Goal: Information Seeking & Learning: Learn about a topic

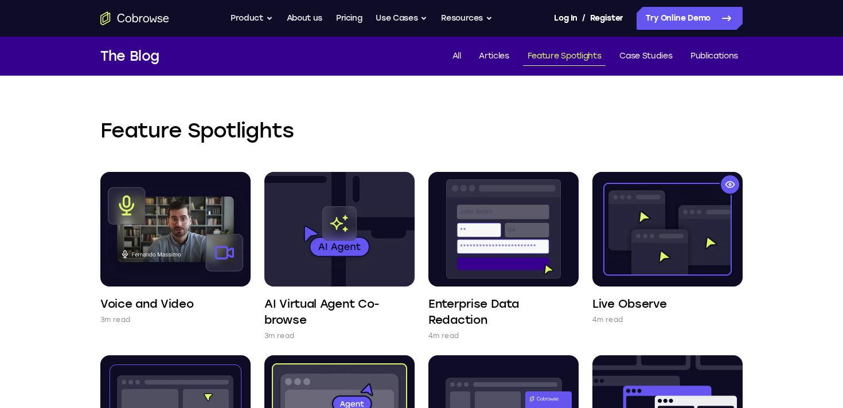
click at [178, 17] on div "Go back Powerful, Flexible and Trustworthy. Avoid all extra friction for both A…" at bounding box center [421, 18] width 734 height 23
click at [155, 25] on icon "Go to the home page" at bounding box center [134, 18] width 69 height 14
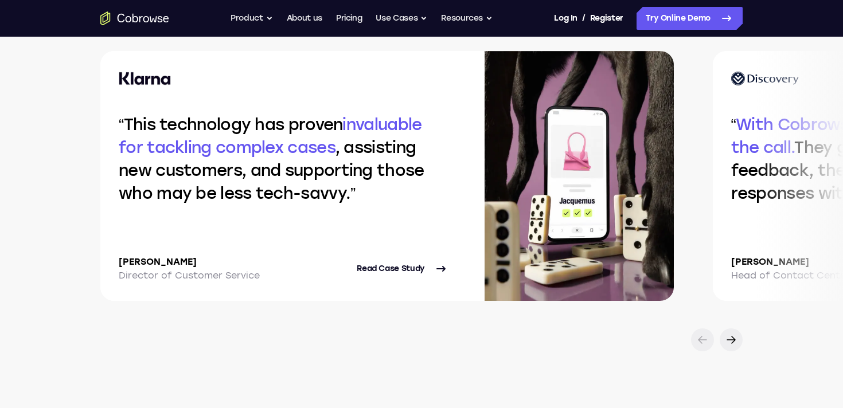
scroll to position [2463, 0]
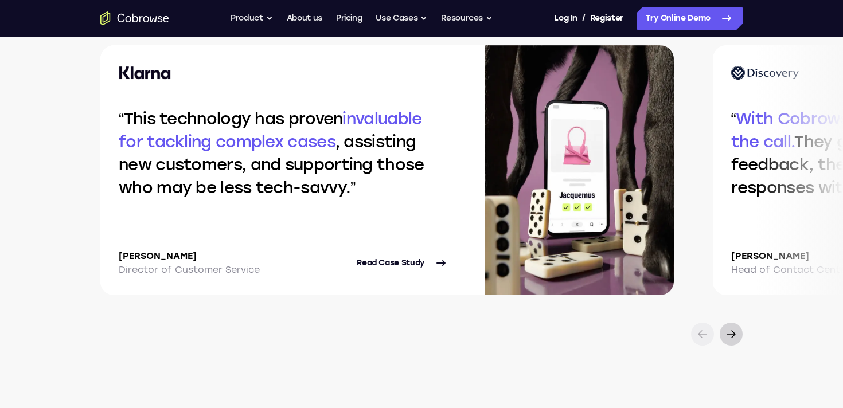
click at [731, 332] on icon at bounding box center [731, 335] width 14 height 14
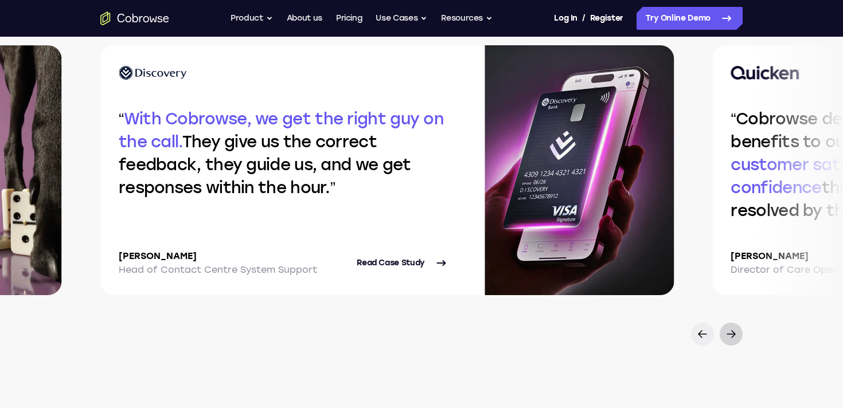
click at [731, 332] on icon at bounding box center [731, 335] width 14 height 14
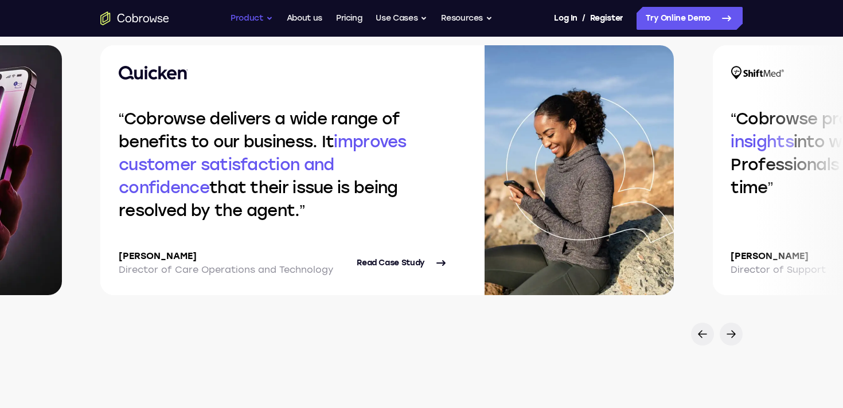
click at [244, 21] on button "Product" at bounding box center [252, 18] width 42 height 23
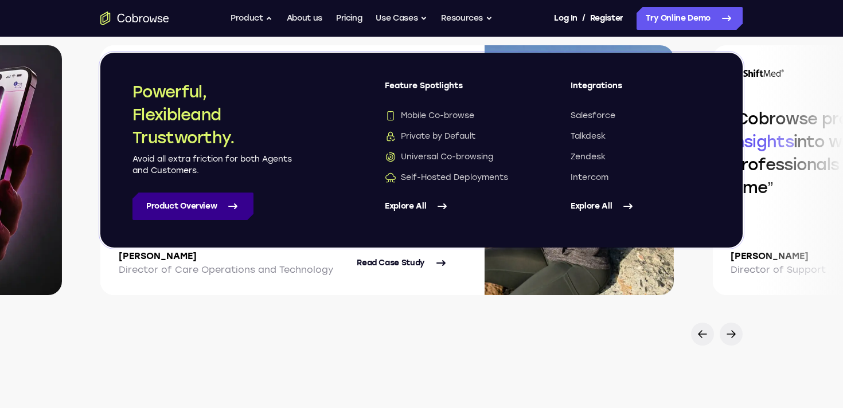
click at [218, 214] on link "Product Overview" at bounding box center [192, 207] width 121 height 28
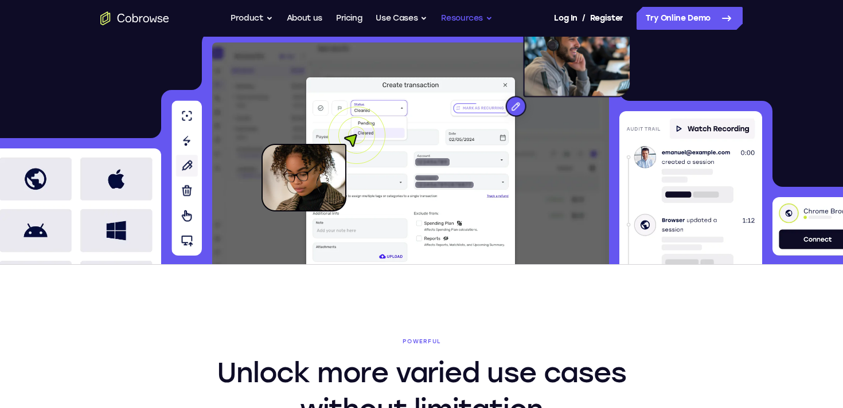
scroll to position [289, 0]
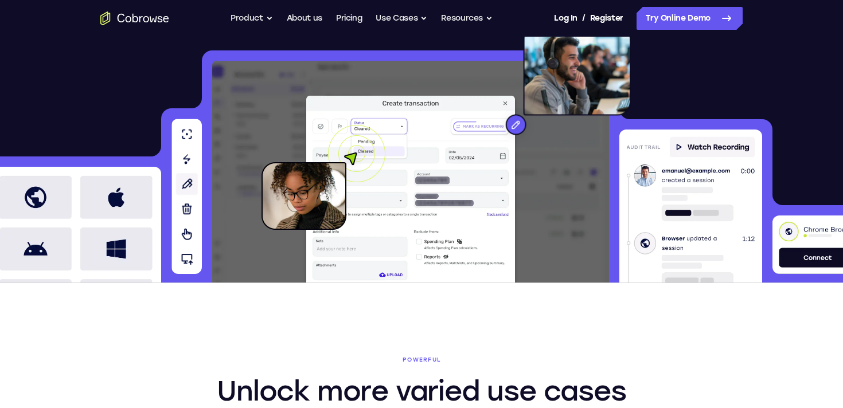
click at [186, 184] on img at bounding box center [187, 196] width 30 height 155
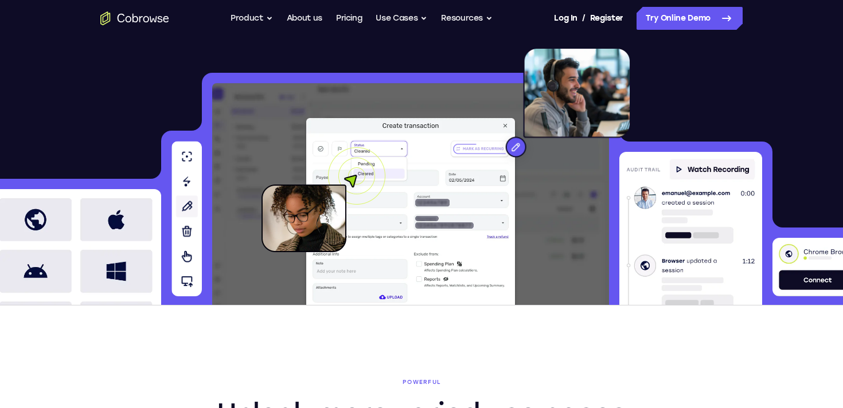
scroll to position [267, 0]
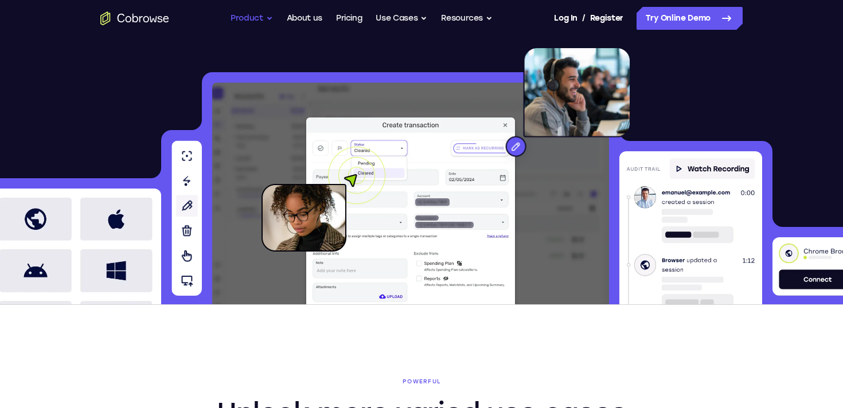
click at [253, 25] on button "Product" at bounding box center [252, 18] width 42 height 23
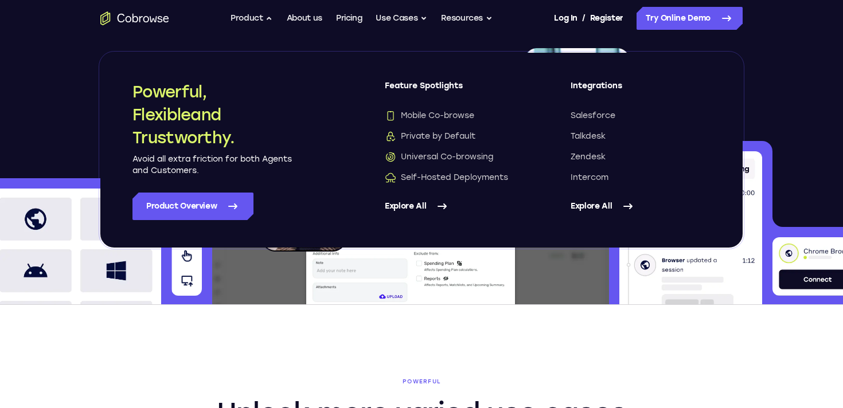
click at [91, 112] on div at bounding box center [421, 176] width 843 height 258
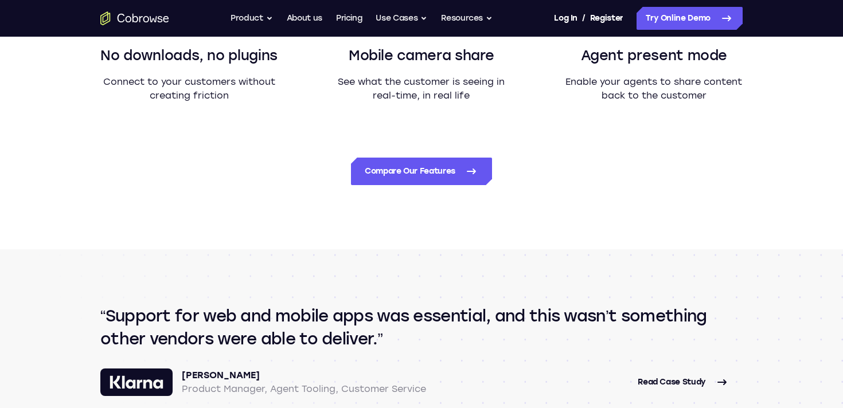
scroll to position [1033, 0]
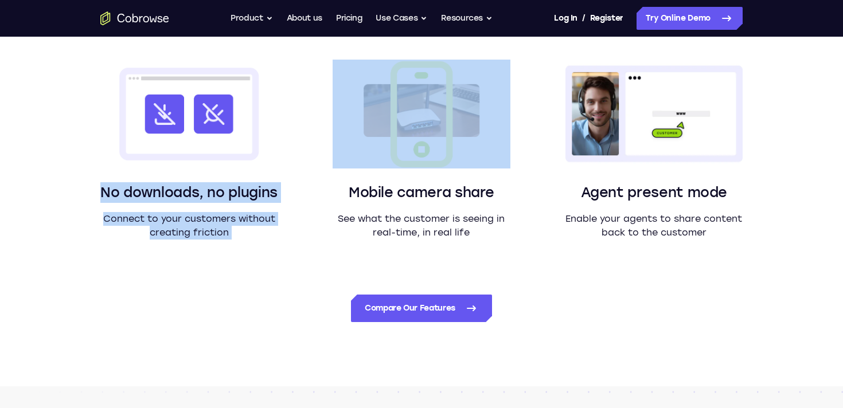
drag, startPoint x: 100, startPoint y: 196, endPoint x: 305, endPoint y: 197, distance: 204.8
click at [305, 197] on div "Android & iOS Mobile Co-browse Full co-browse for native mobile platforms witho…" at bounding box center [421, 8] width 642 height 464
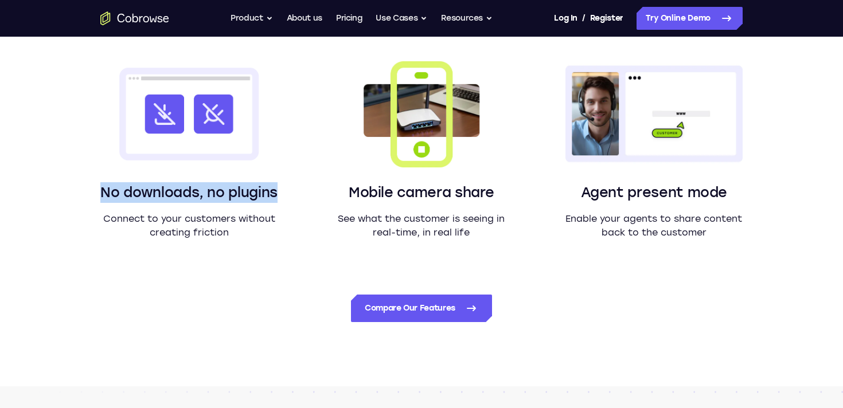
drag, startPoint x: 276, startPoint y: 195, endPoint x: 60, endPoint y: 194, distance: 216.2
copy h3 "No downloads, no plugins"
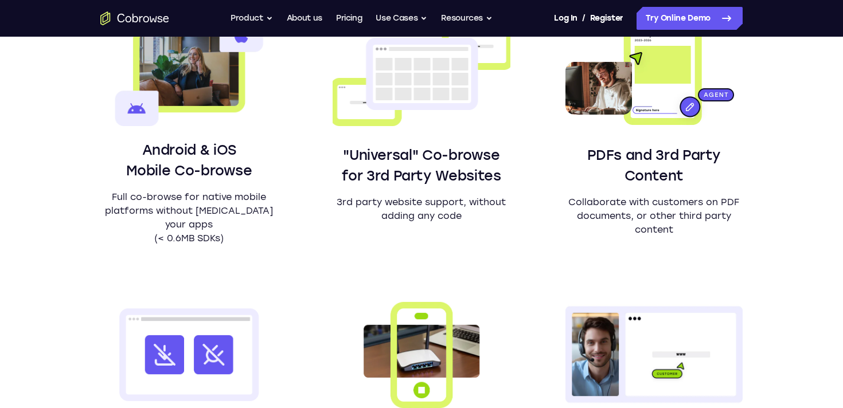
scroll to position [794, 0]
